Goal: Information Seeking & Learning: Learn about a topic

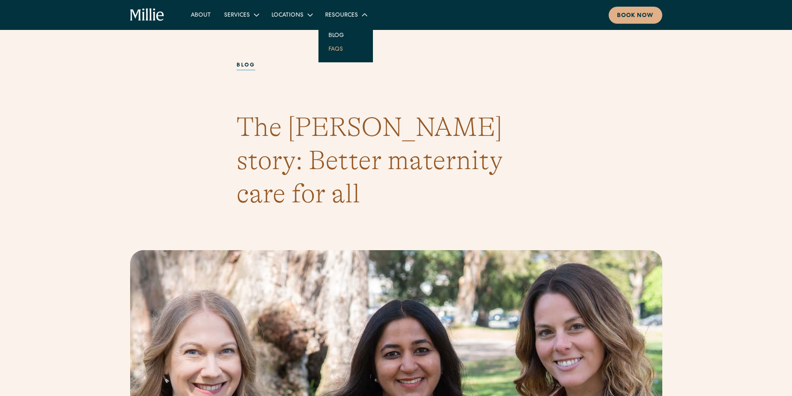
click at [337, 50] on link "FAQs" at bounding box center [336, 49] width 28 height 14
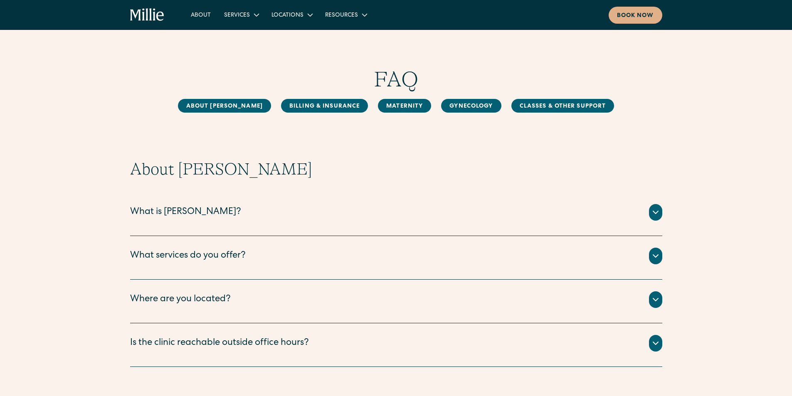
click at [298, 217] on div "What is Millie?" at bounding box center [396, 212] width 532 height 17
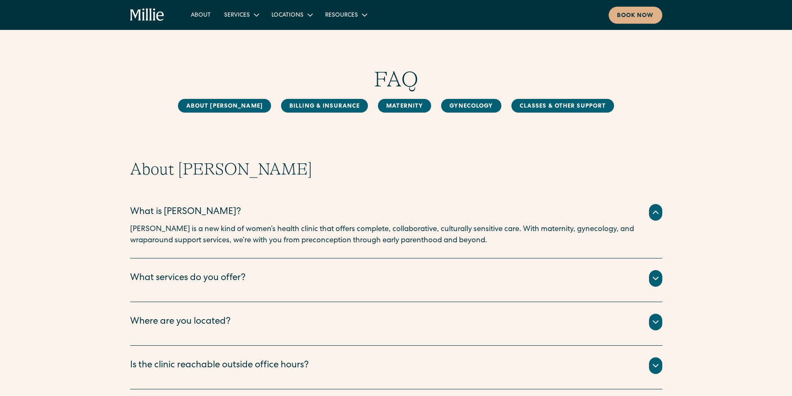
click at [302, 285] on div "What services do you offer?" at bounding box center [396, 278] width 532 height 17
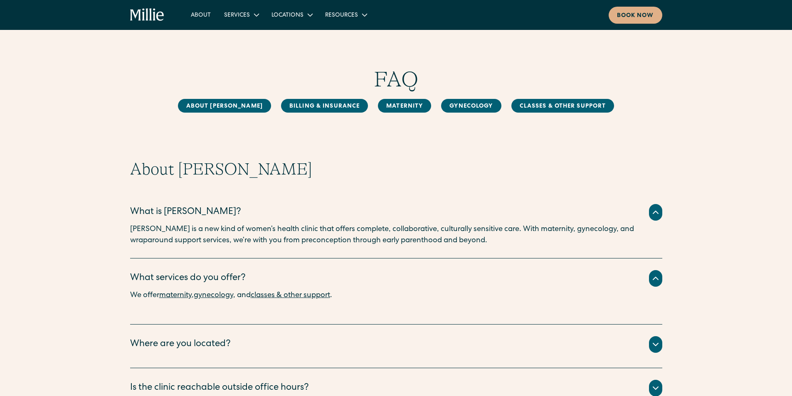
scroll to position [83, 0]
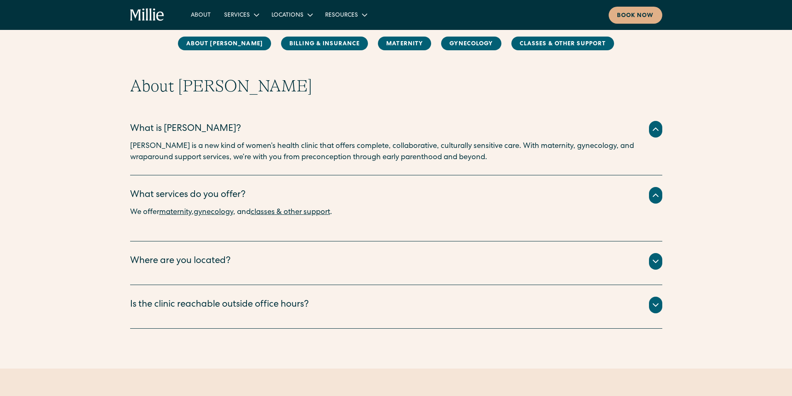
click at [275, 272] on div "We have two locations: Berkeley and South Bay. ‍ Our Berkeley clinic is located…" at bounding box center [396, 271] width 532 height 3
click at [285, 261] on div "Where are you located?" at bounding box center [396, 261] width 532 height 17
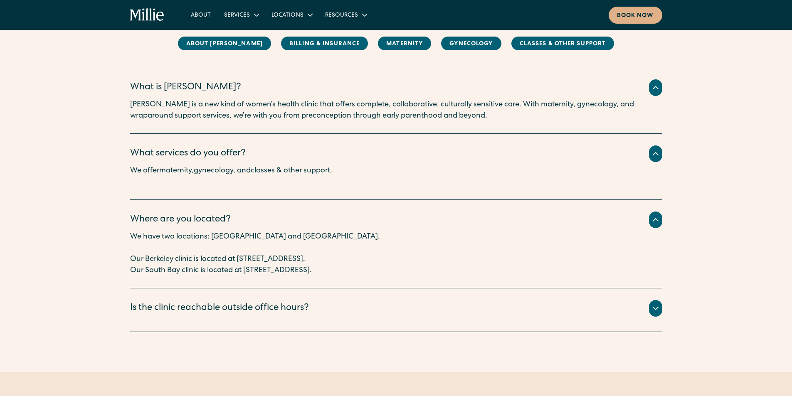
scroll to position [166, 0]
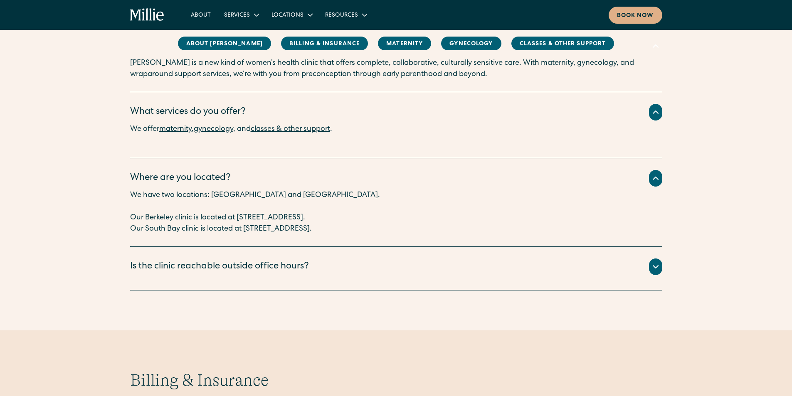
click at [325, 260] on div "Is the clinic reachable outside office hours?" at bounding box center [396, 267] width 532 height 17
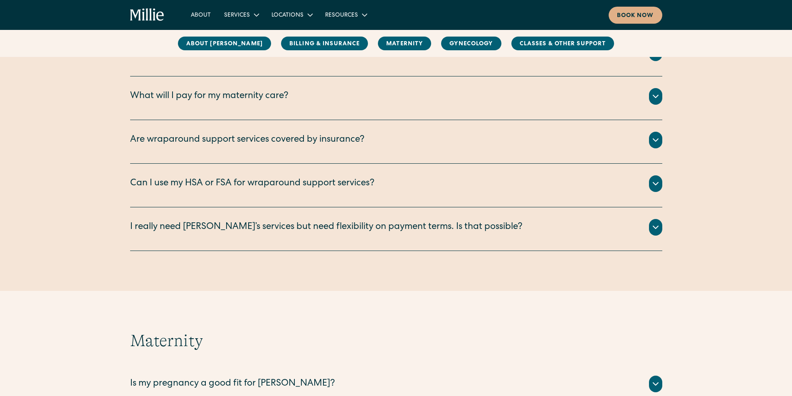
scroll to position [374, 0]
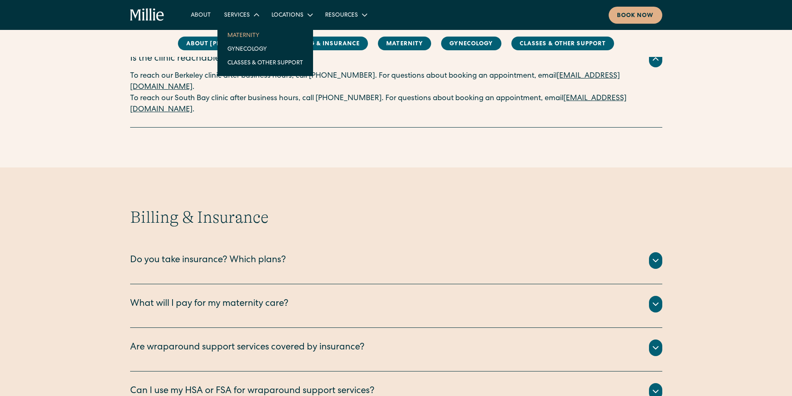
click at [246, 33] on link "Maternity" at bounding box center [265, 35] width 89 height 14
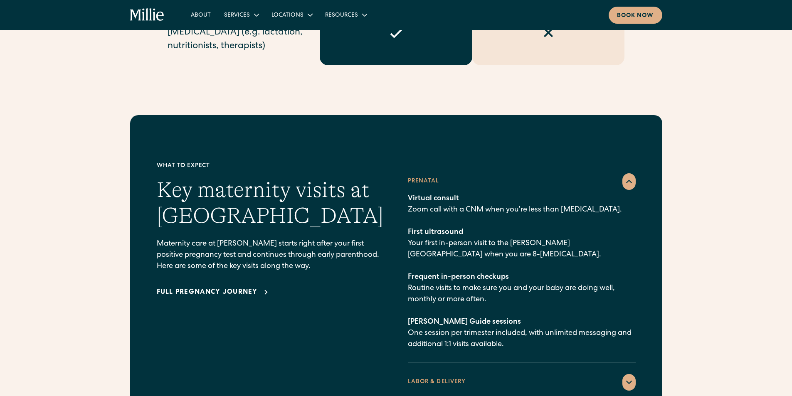
scroll to position [1164, 0]
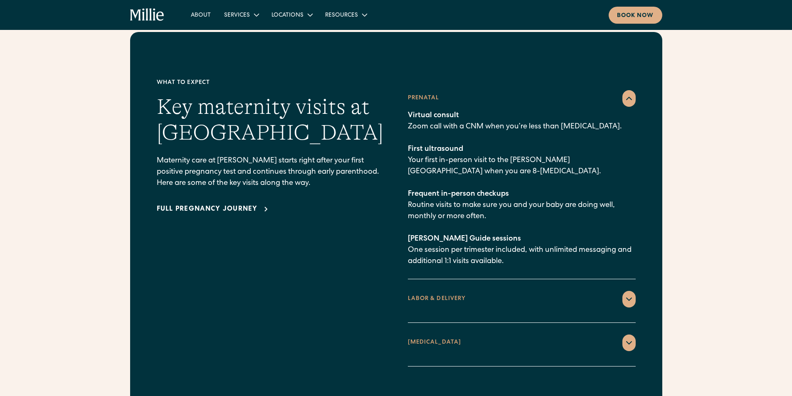
click at [605, 291] on div "LABOR & DELIVERY" at bounding box center [522, 299] width 228 height 17
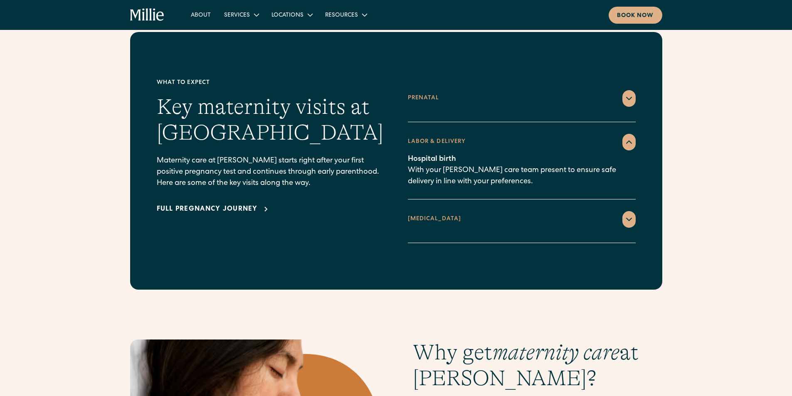
click at [578, 211] on div "POSTPARTUM" at bounding box center [522, 219] width 228 height 17
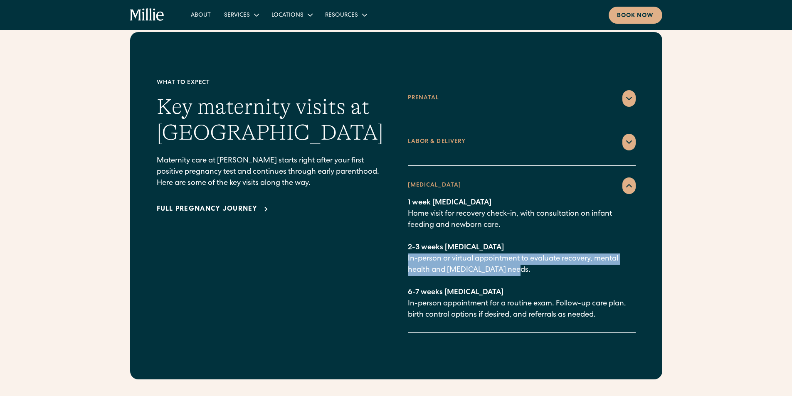
drag, startPoint x: 408, startPoint y: 244, endPoint x: 518, endPoint y: 254, distance: 110.6
click at [515, 254] on p "1 week postpartum Home visit for recovery check-in, with consultation on infant…" at bounding box center [522, 258] width 228 height 123
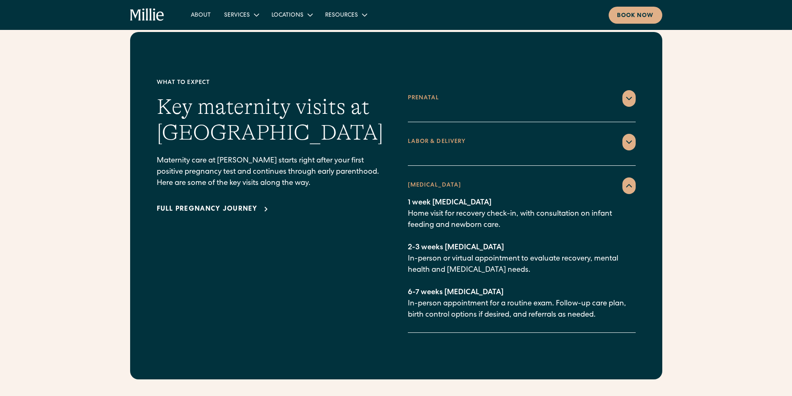
click at [518, 254] on p "1 week postpartum Home visit for recovery check-in, with consultation on infant…" at bounding box center [522, 258] width 228 height 123
drag, startPoint x: 526, startPoint y: 256, endPoint x: 497, endPoint y: 251, distance: 29.0
click at [524, 256] on p "1 week postpartum Home visit for recovery check-in, with consultation on infant…" at bounding box center [522, 258] width 228 height 123
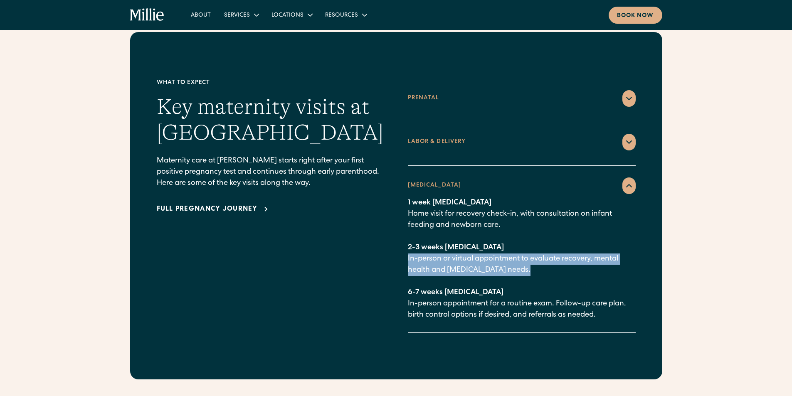
drag, startPoint x: 408, startPoint y: 245, endPoint x: 523, endPoint y: 258, distance: 116.3
click at [523, 258] on p "1 week postpartum Home visit for recovery check-in, with consultation on infant…" at bounding box center [522, 258] width 228 height 123
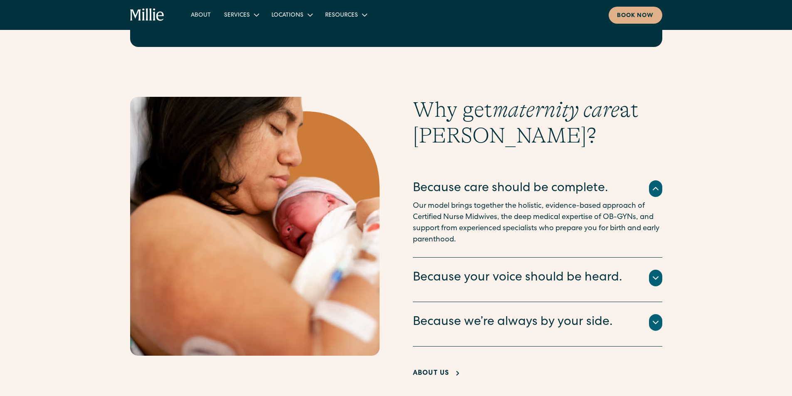
scroll to position [1580, 0]
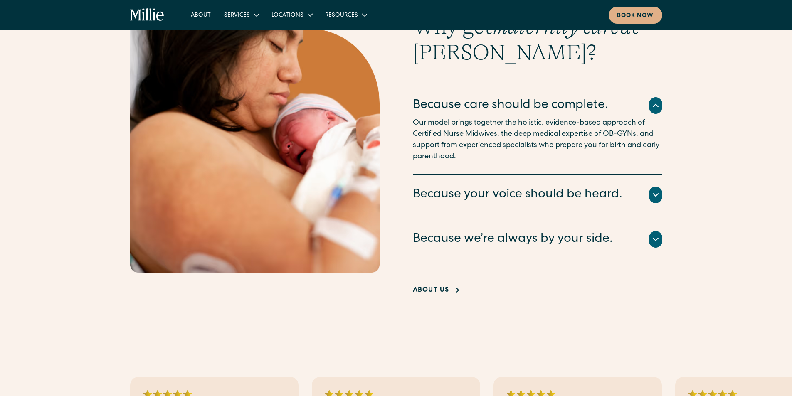
click at [453, 286] on icon at bounding box center [458, 291] width 10 height 10
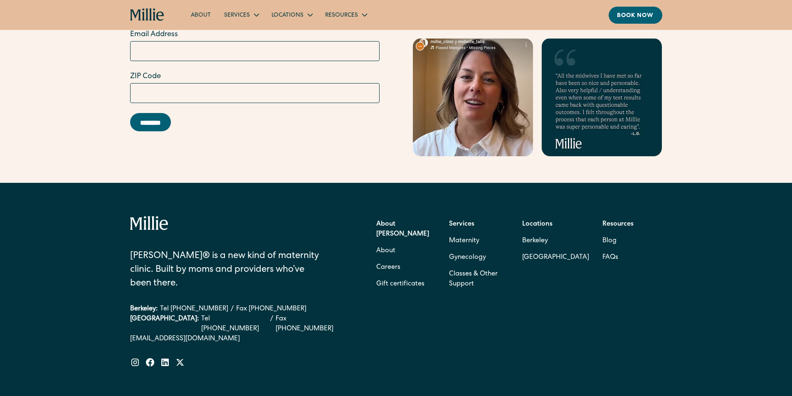
scroll to position [2611, 0]
